Goal: Transaction & Acquisition: Obtain resource

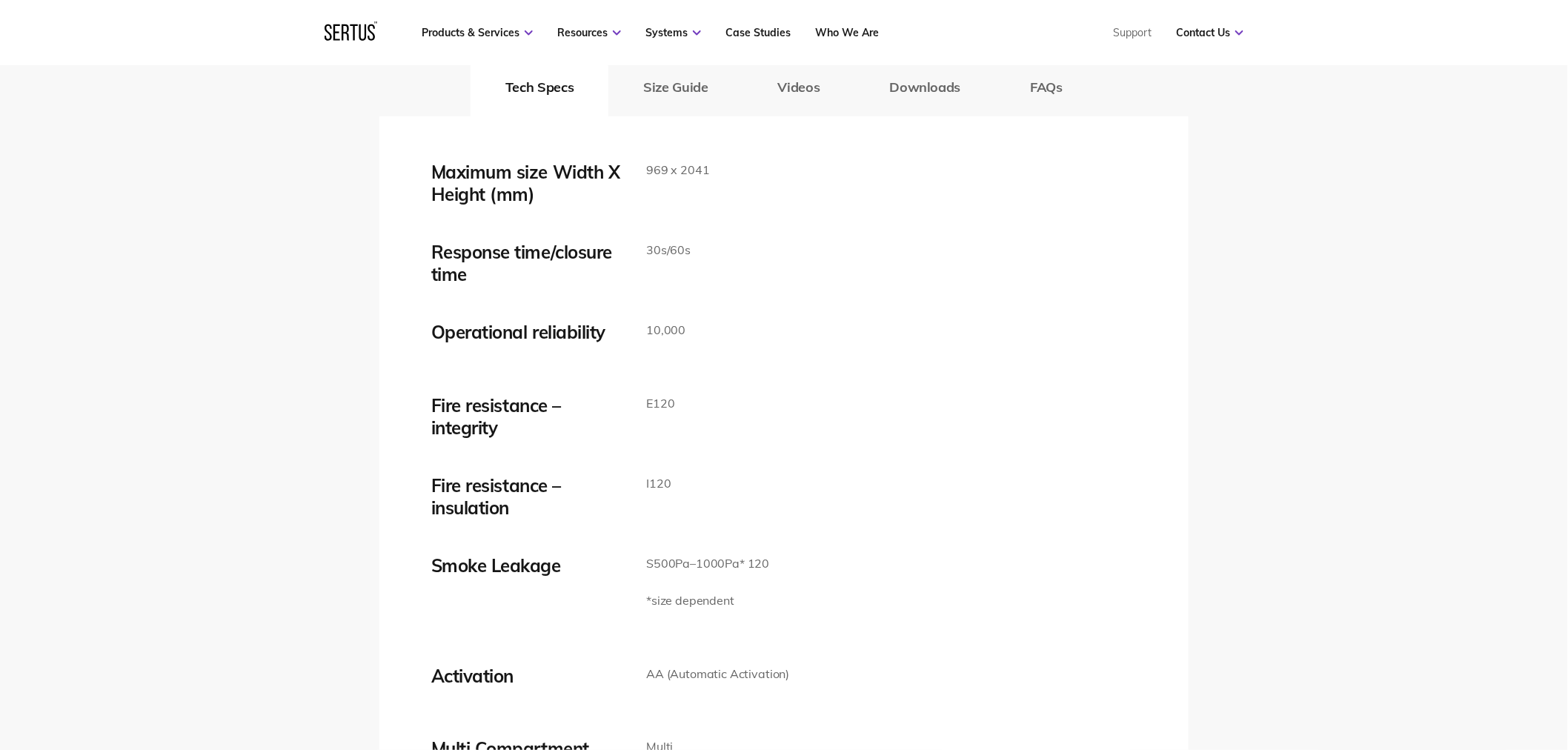
scroll to position [2387, 0]
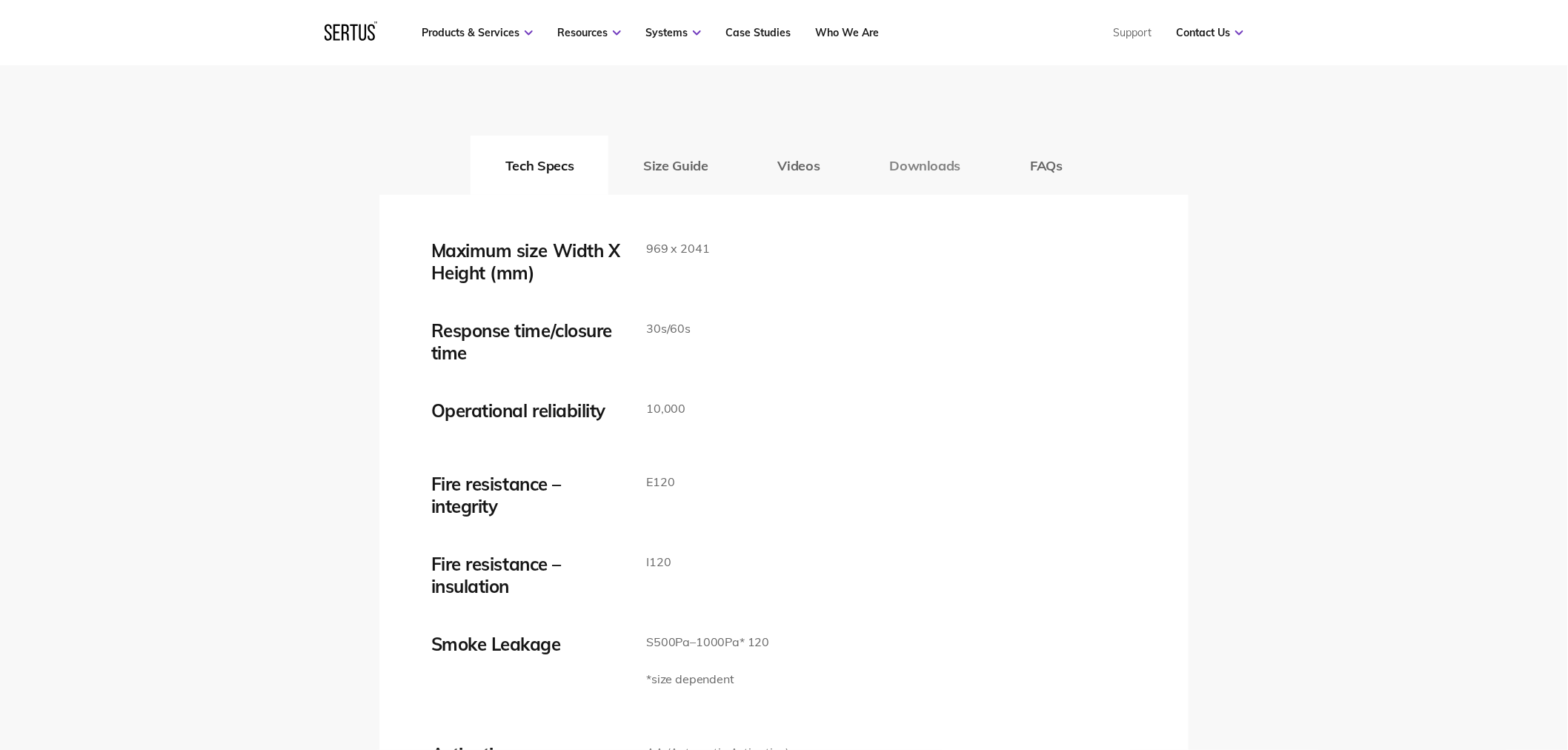
click at [900, 178] on button "Downloads" at bounding box center [925, 165] width 140 height 59
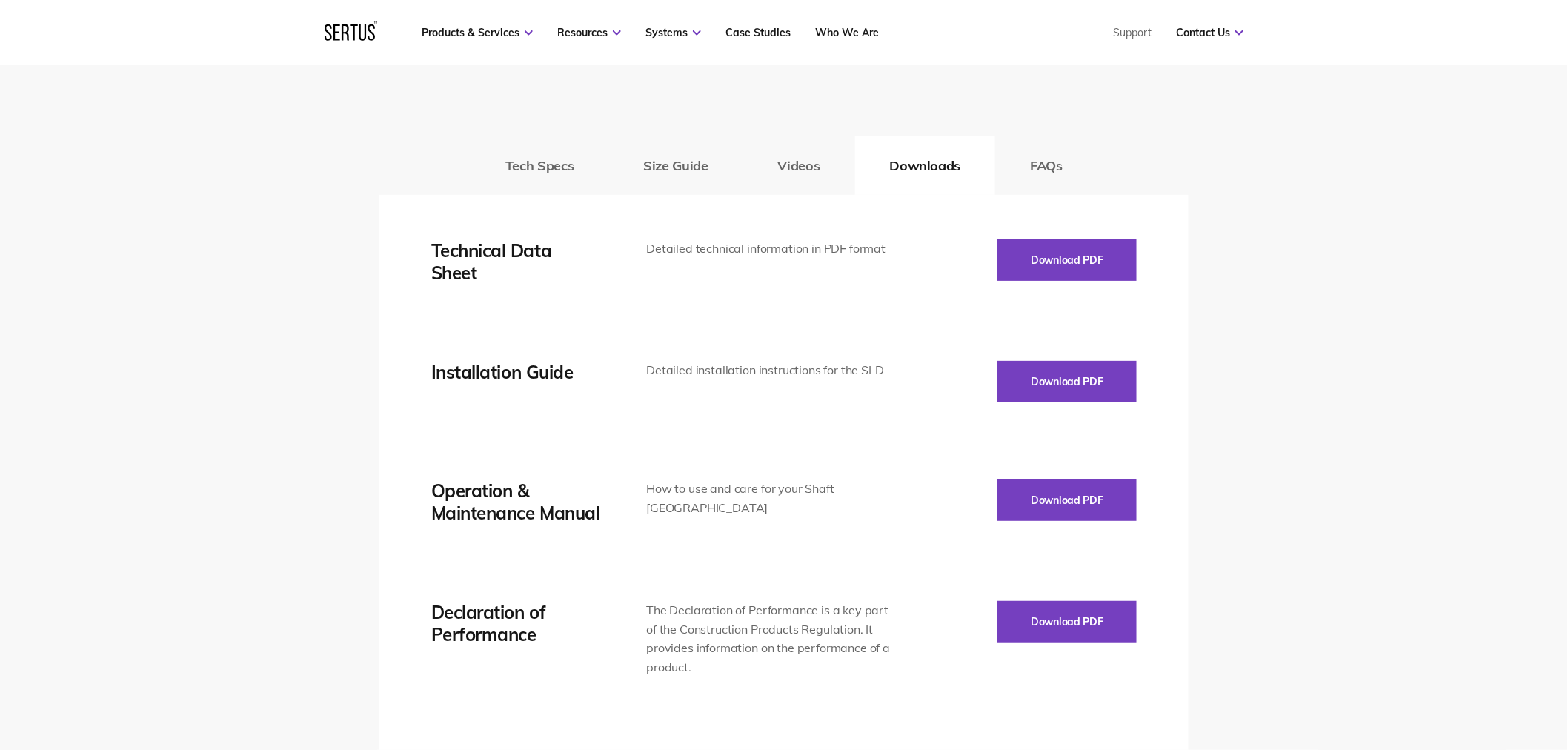
click at [1045, 282] on div "Download PDF" at bounding box center [1014, 261] width 246 height 44
click at [1057, 381] on button "Download PDF" at bounding box center [1067, 381] width 140 height 41
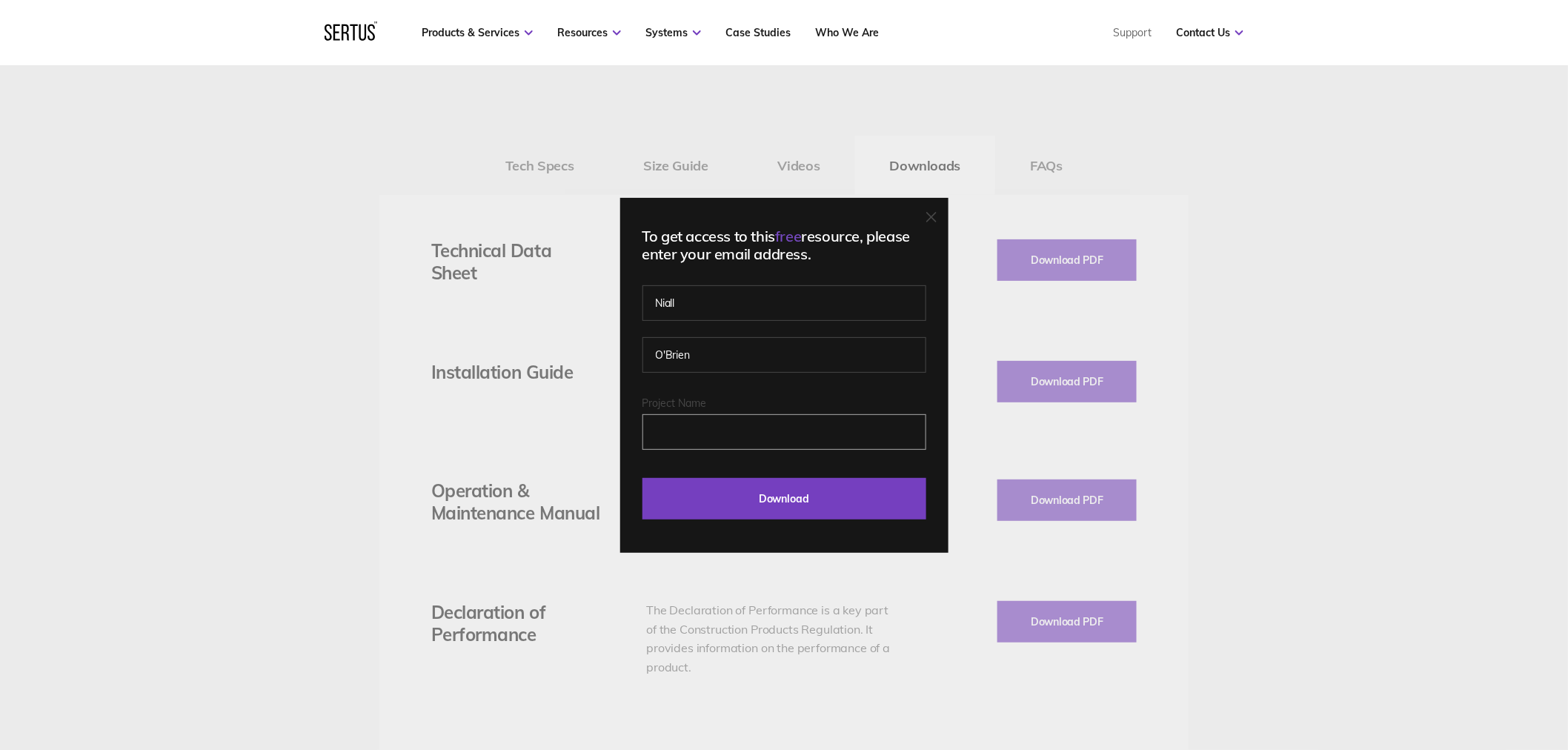
click at [729, 439] on input "Project Name" at bounding box center [785, 432] width 284 height 35
type input "sample"
click at [734, 483] on input "Download" at bounding box center [785, 498] width 284 height 41
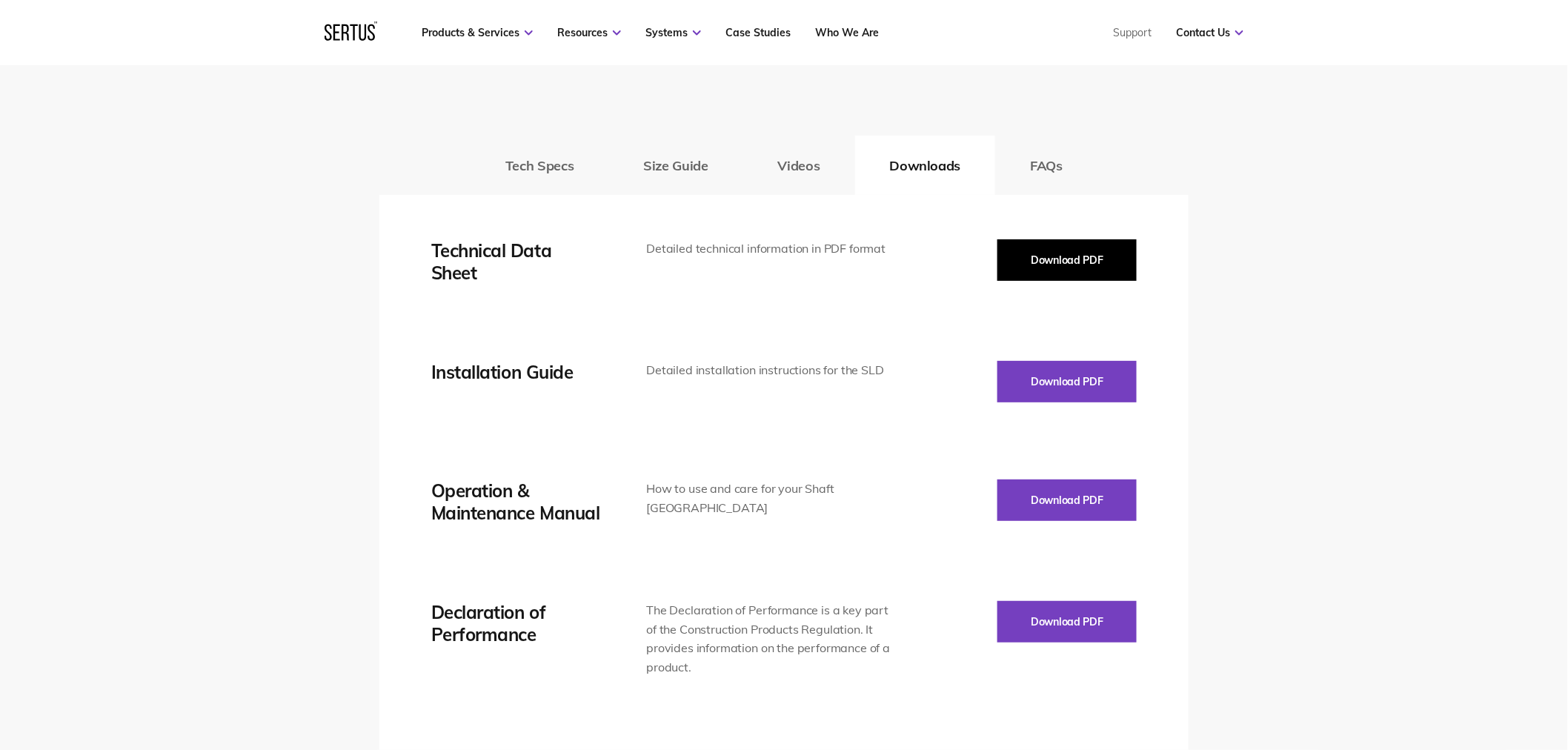
click at [1114, 259] on button "Download PDF" at bounding box center [1067, 260] width 140 height 41
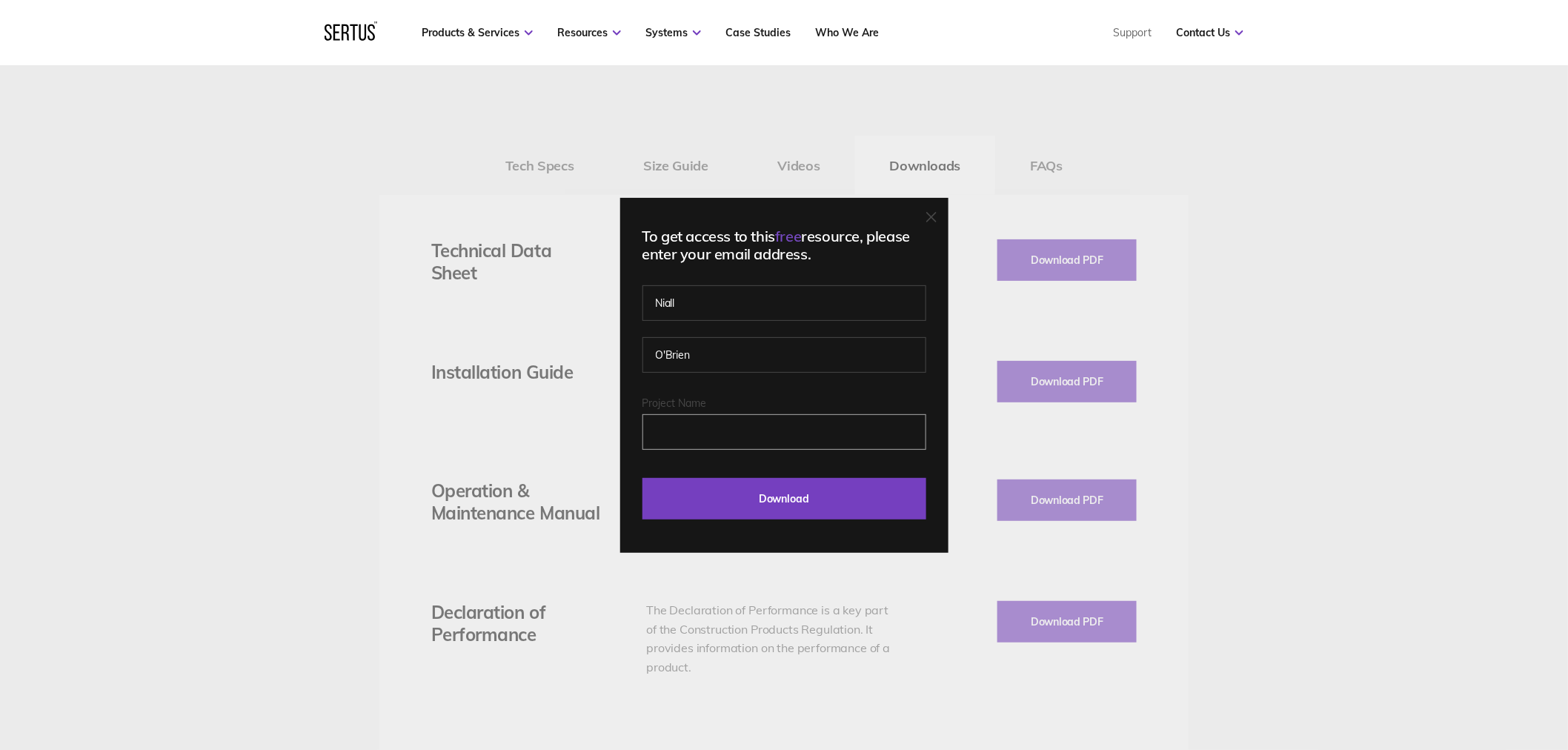
click at [773, 428] on input "Project Name" at bounding box center [785, 432] width 284 height 35
type input "sample"
click at [721, 492] on input "Download" at bounding box center [785, 498] width 284 height 41
